Goal: Information Seeking & Learning: Learn about a topic

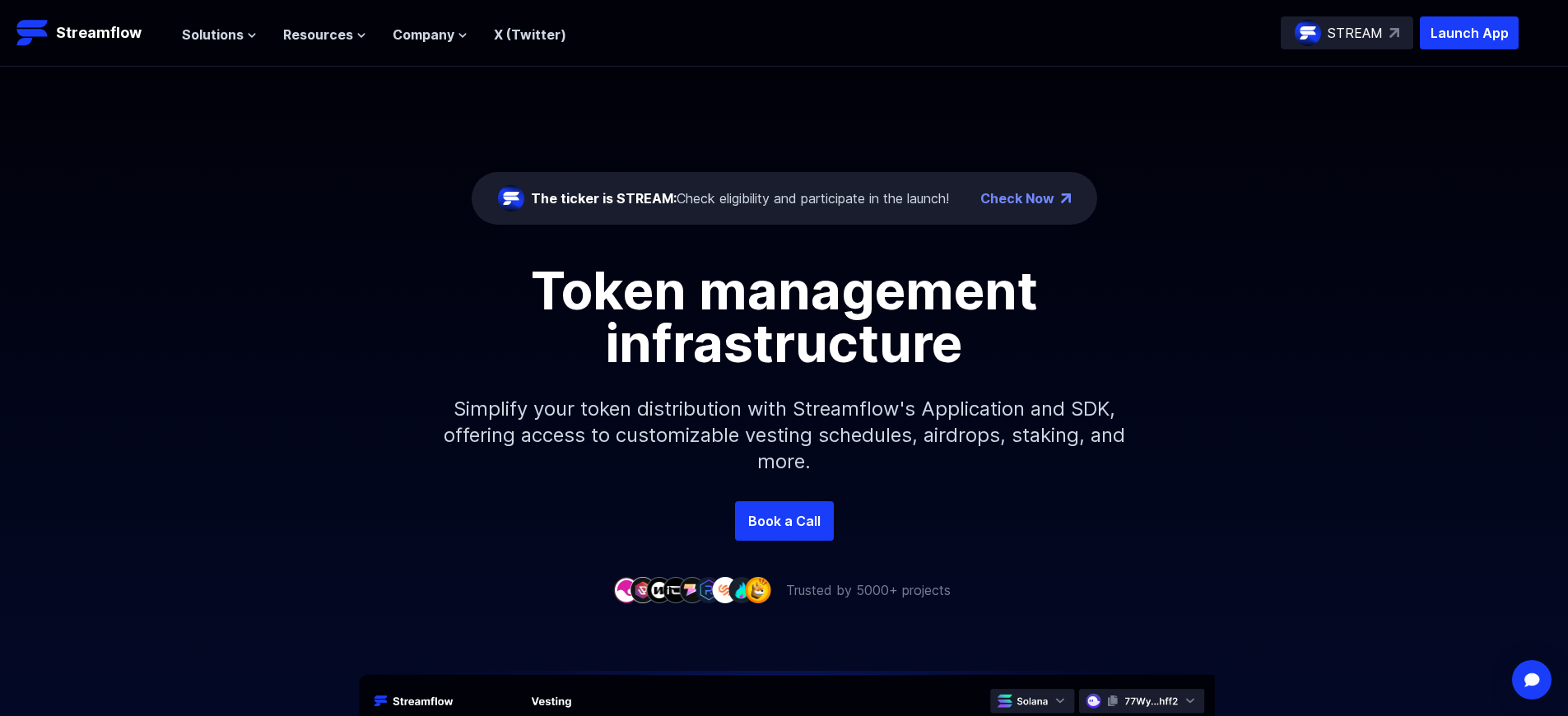
click at [1469, 33] on p "Launch App" at bounding box center [1469, 32] width 99 height 33
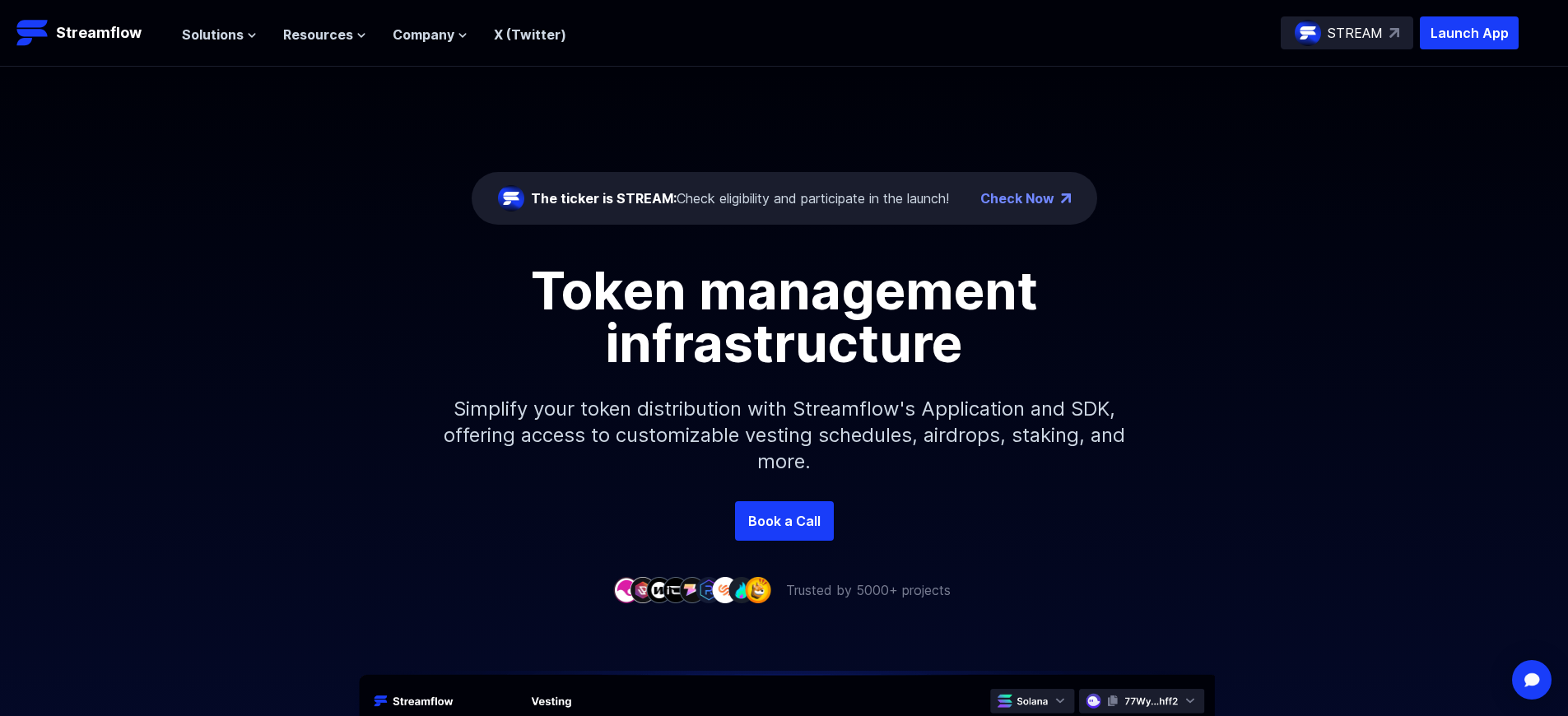
scroll to position [5894, 0]
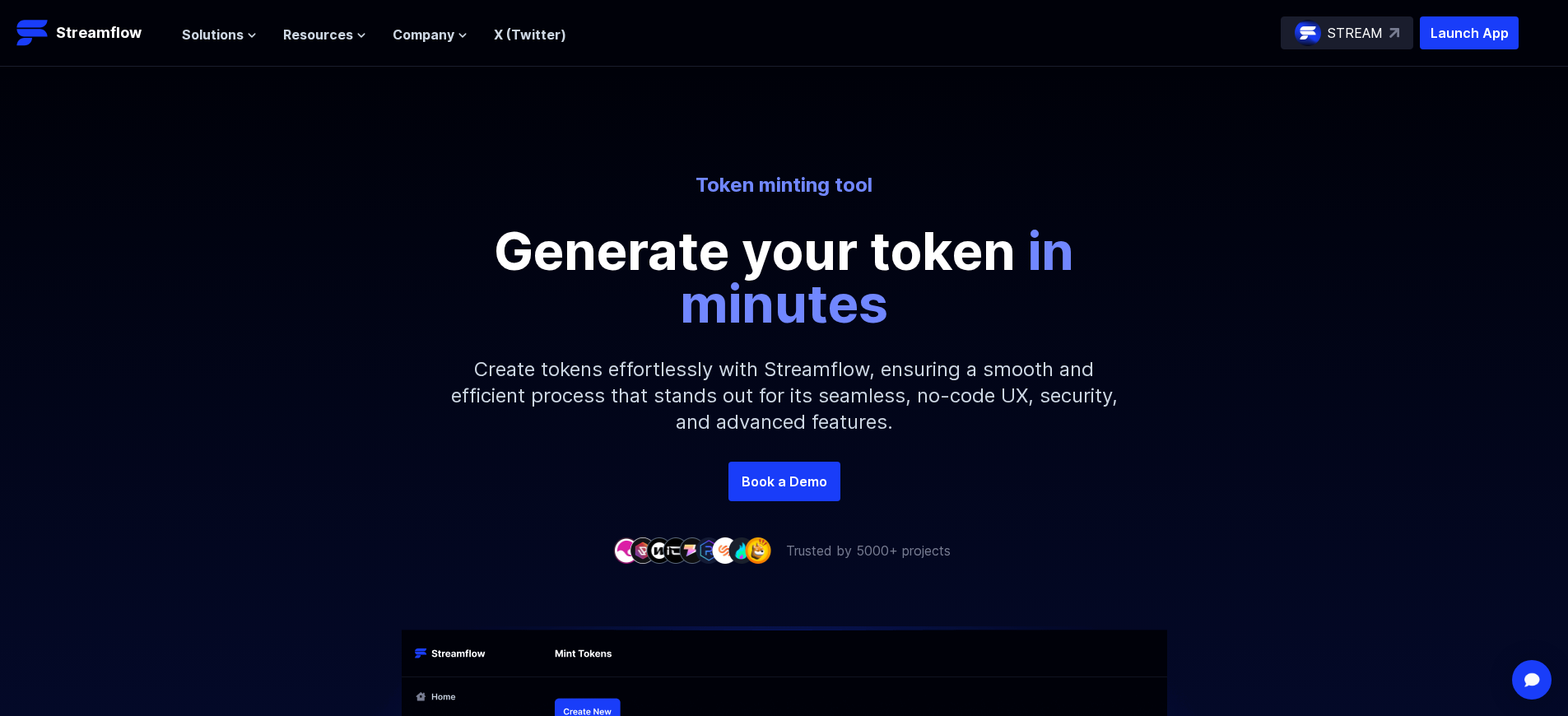
scroll to position [2566, 0]
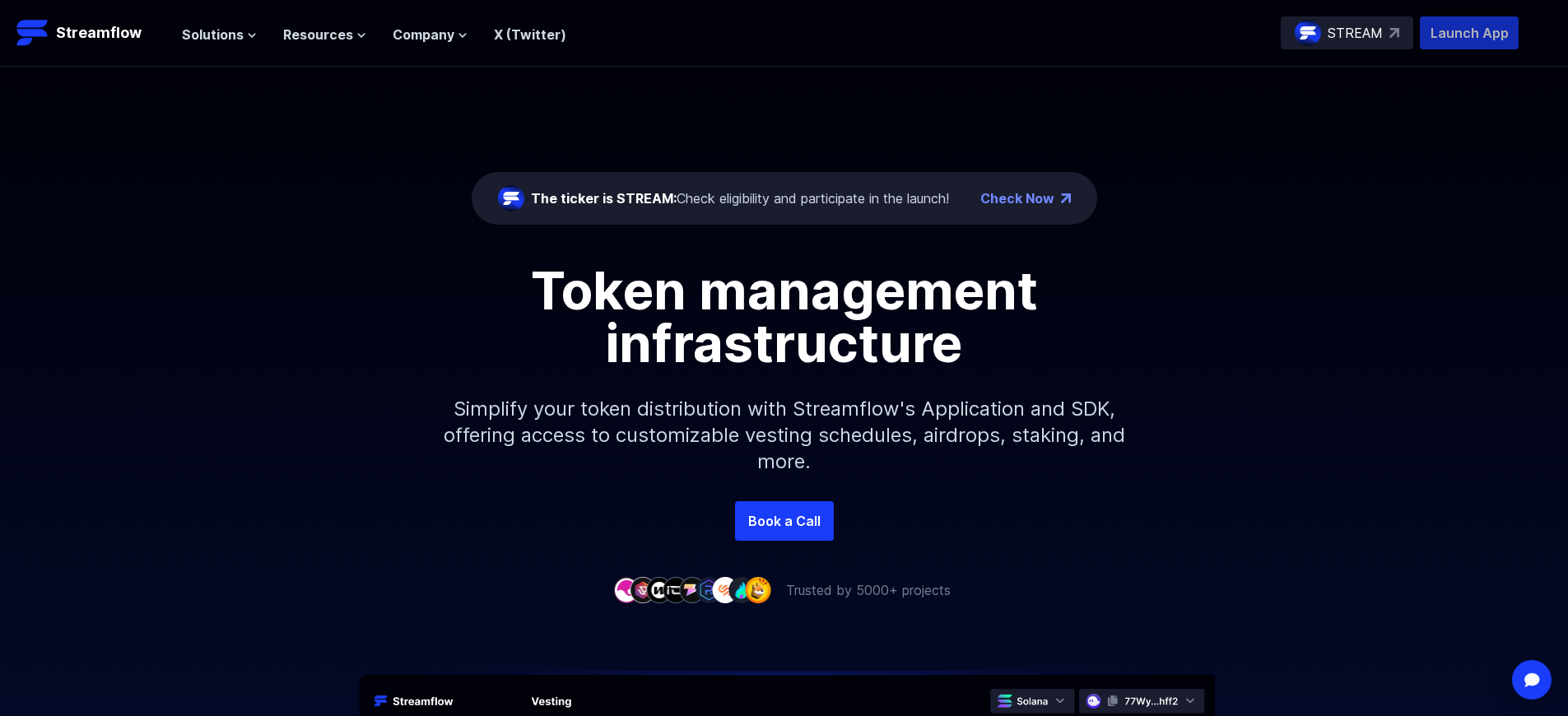
click at [1469, 33] on p "Launch App" at bounding box center [1469, 32] width 99 height 33
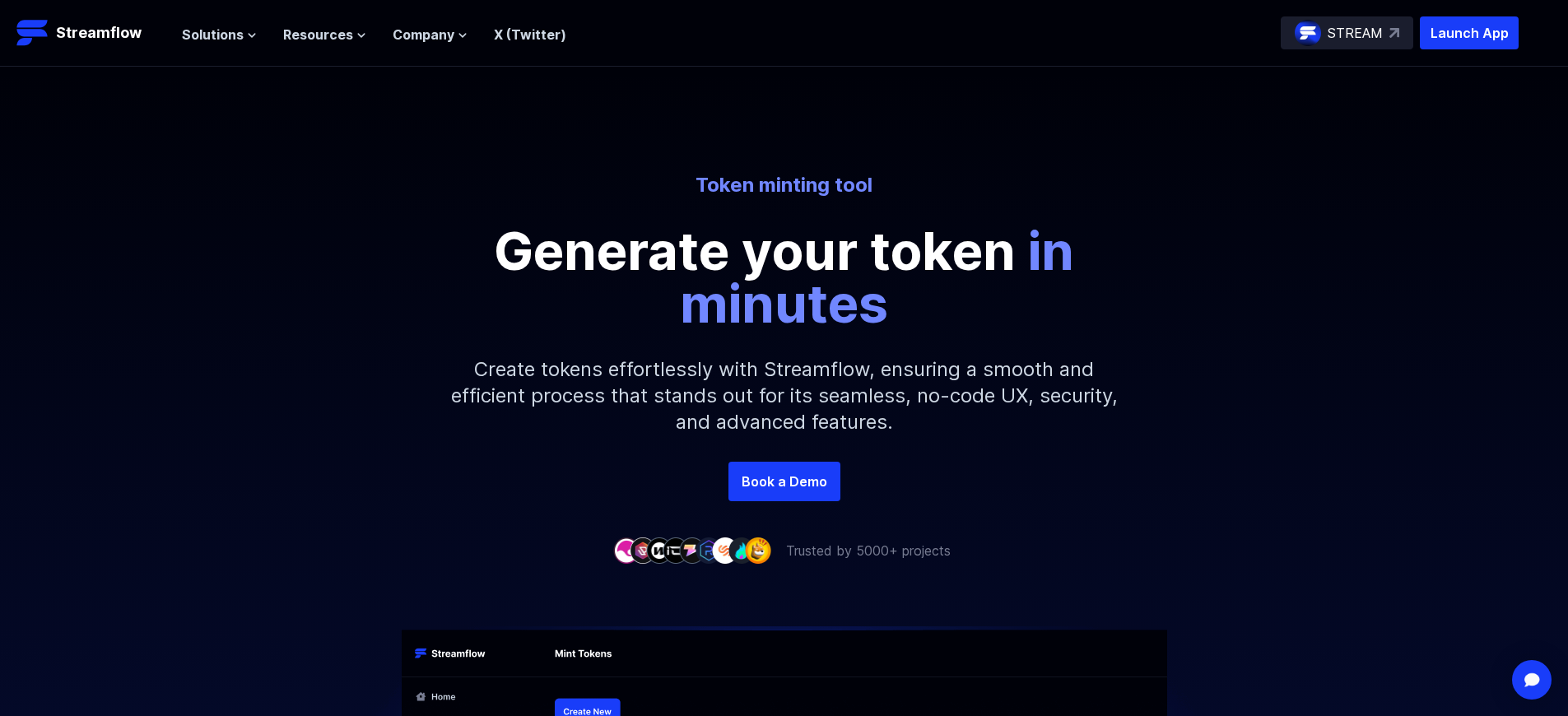
scroll to position [2566, 0]
